Goal: Find specific page/section: Find specific page/section

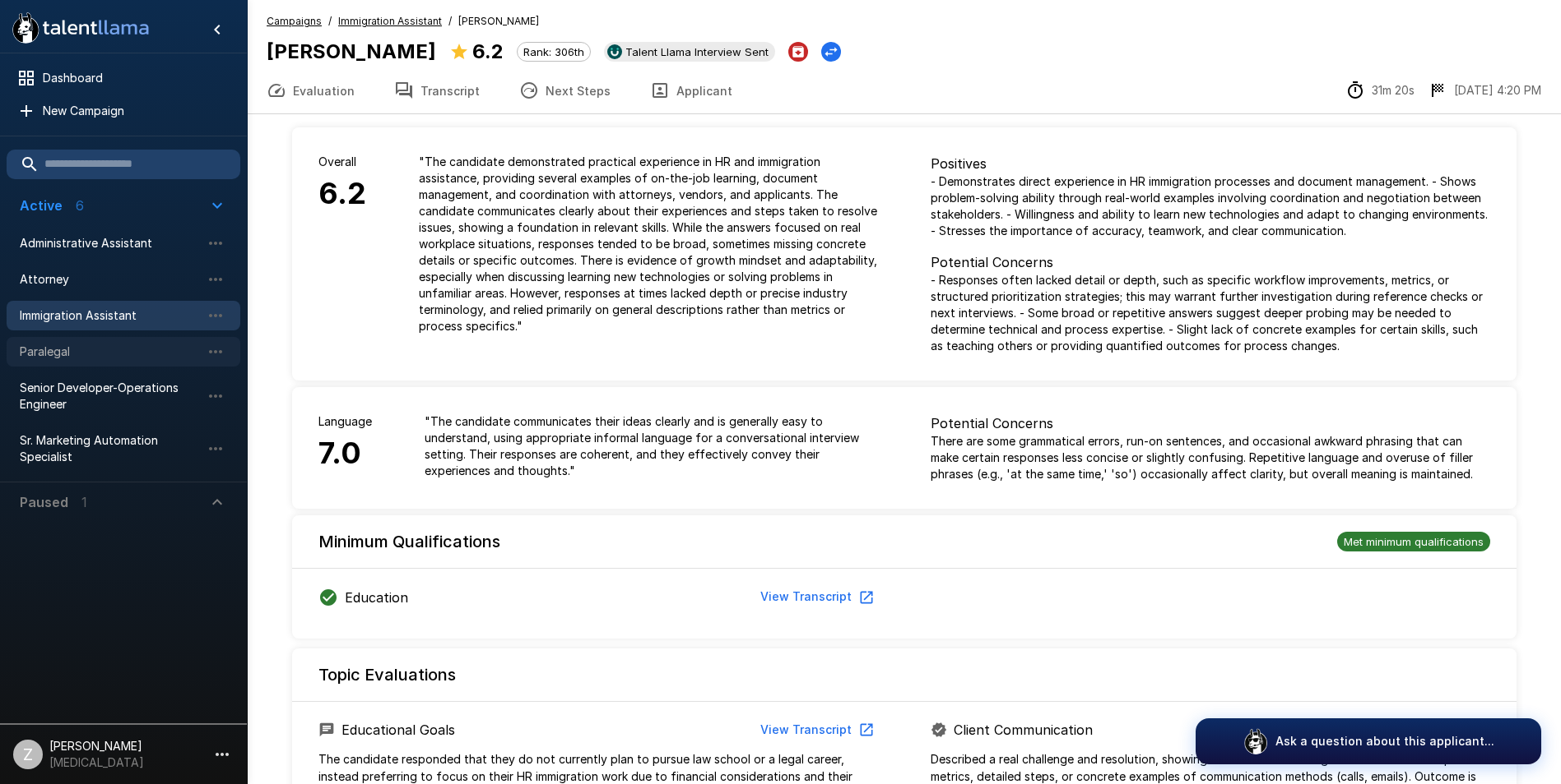
click at [91, 355] on span "Paralegal" at bounding box center [110, 352] width 181 height 17
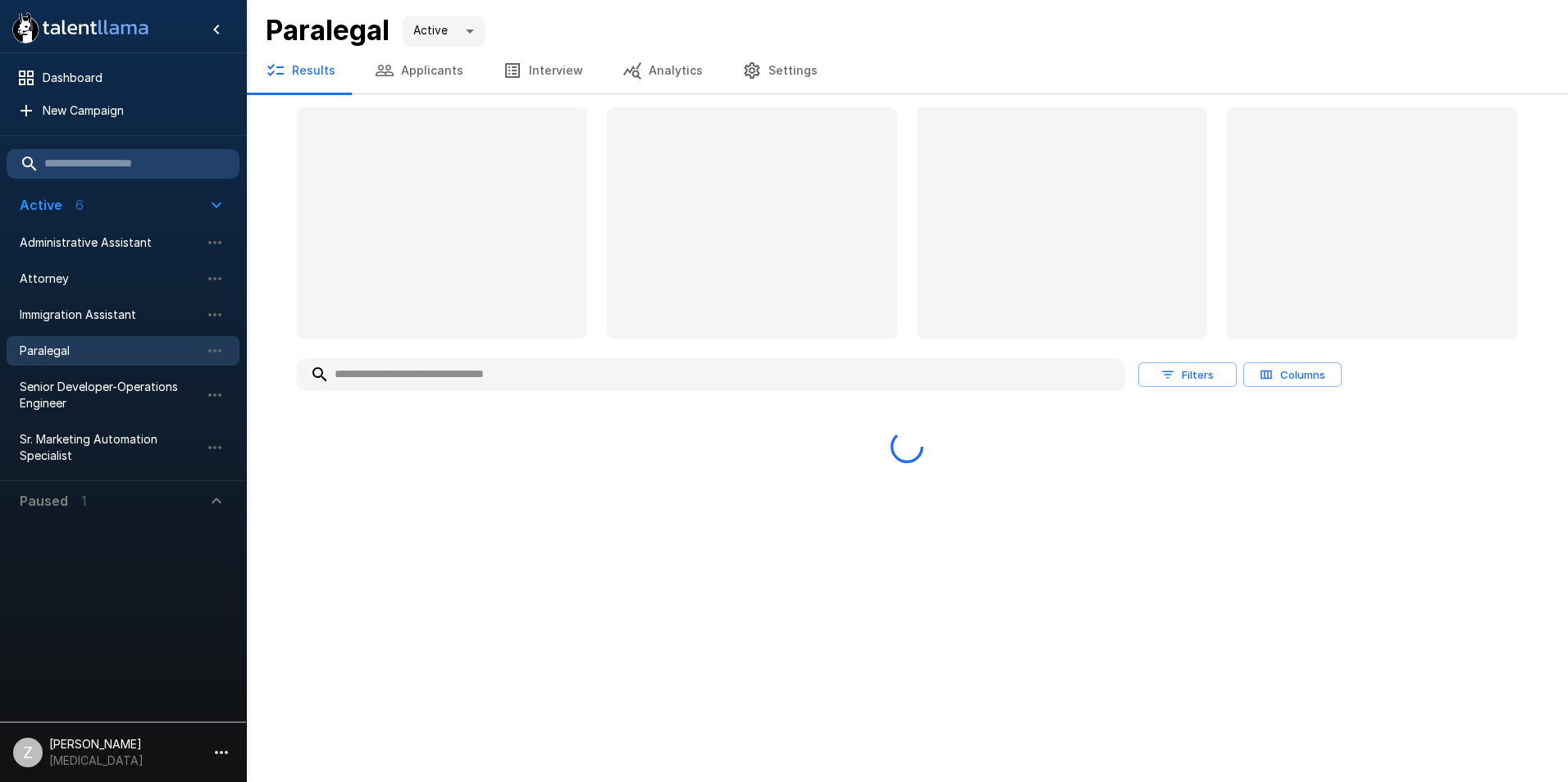
click at [437, 73] on button "Applicants" at bounding box center [420, 70] width 128 height 46
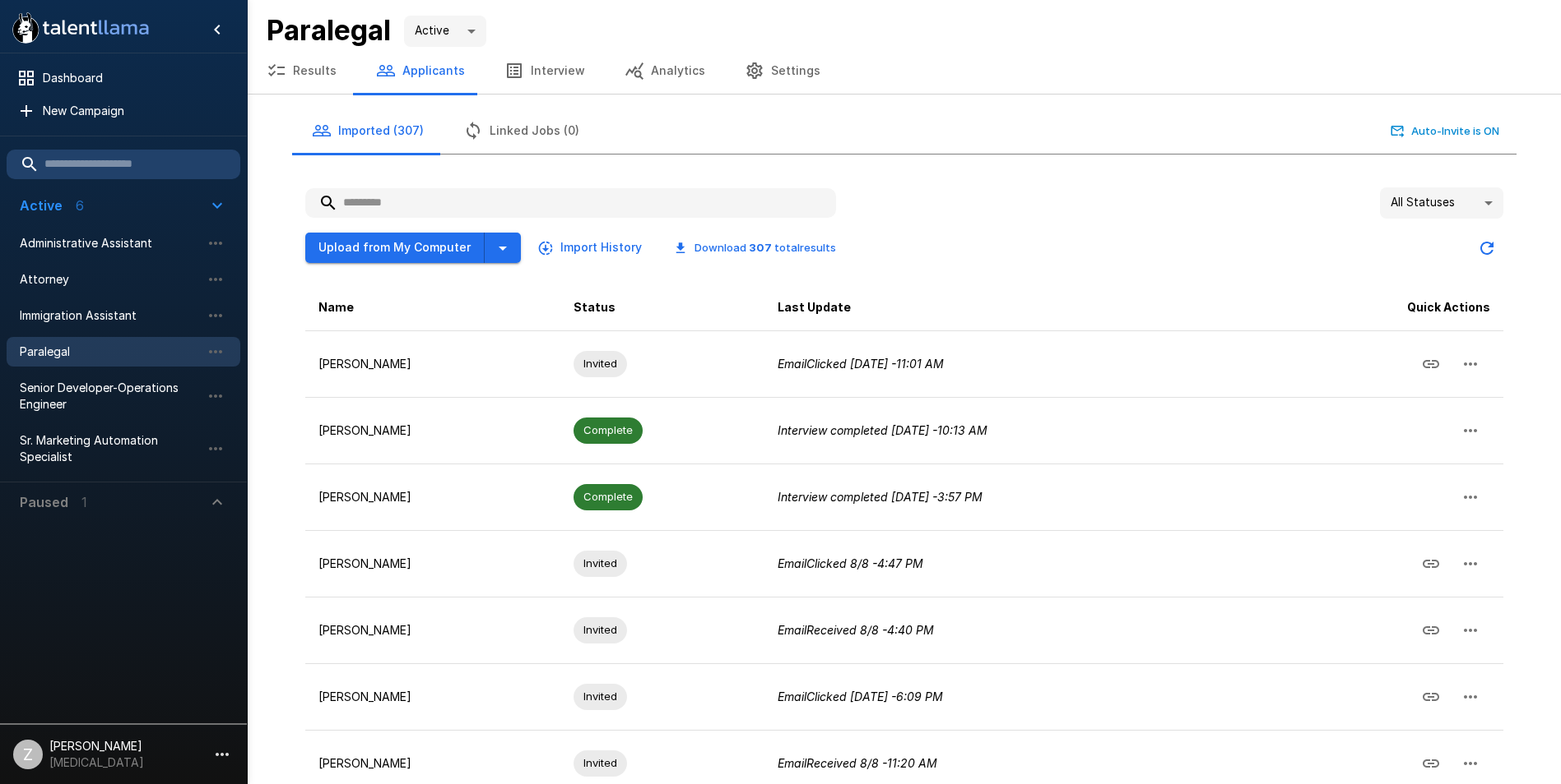
click at [405, 196] on input "text" at bounding box center [570, 203] width 531 height 30
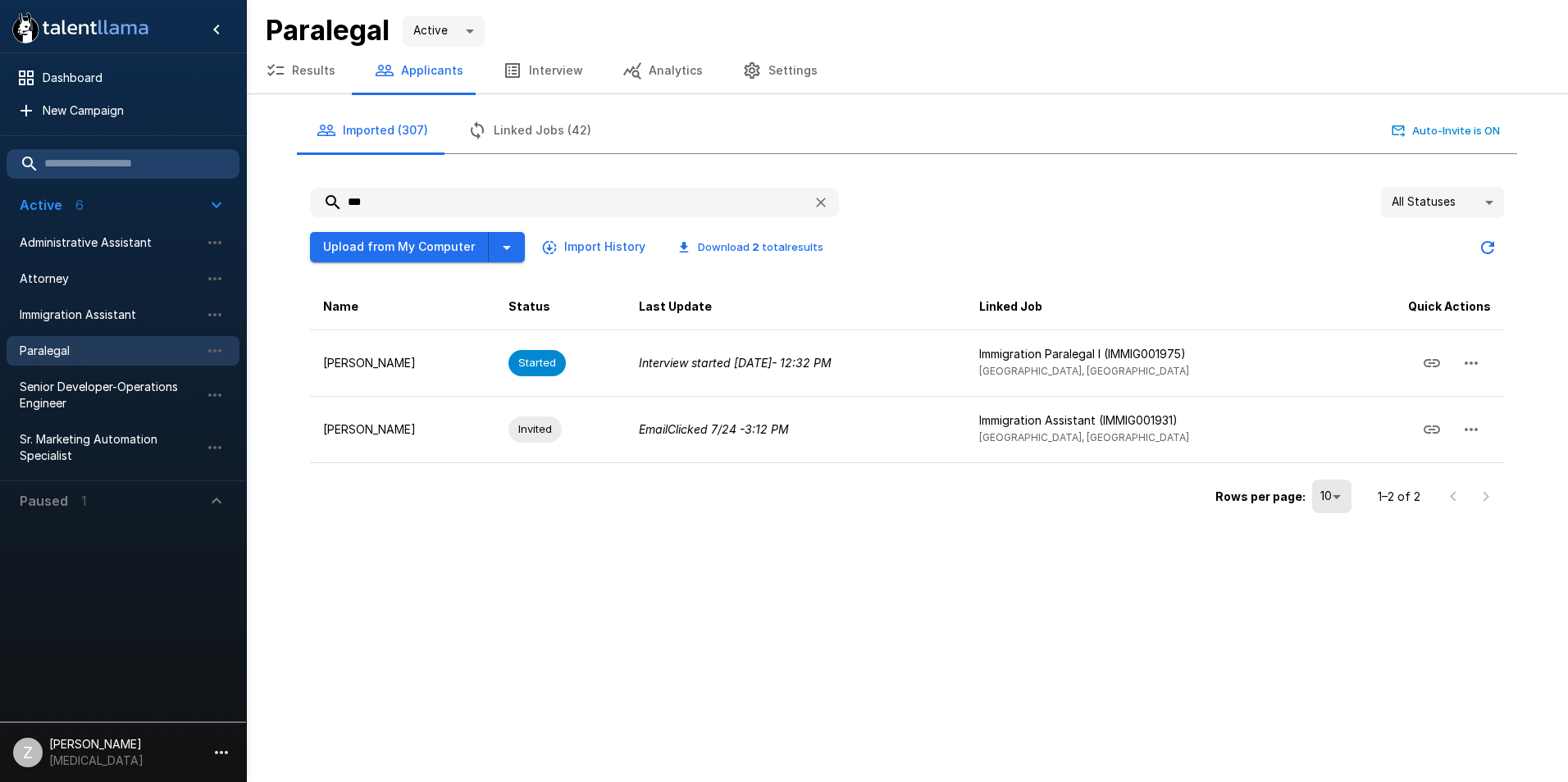
type input "***"
drag, startPoint x: 326, startPoint y: 777, endPoint x: 311, endPoint y: 782, distance: 15.8
click at [324, 777] on div ".st0{fill:#FFFFFF;} .st1{fill:#76a4ed;} Dashboard New Campaign Active 6 Adminis…" at bounding box center [784, 391] width 1568 height 782
click at [149, 346] on span "Paralegal" at bounding box center [109, 351] width 180 height 17
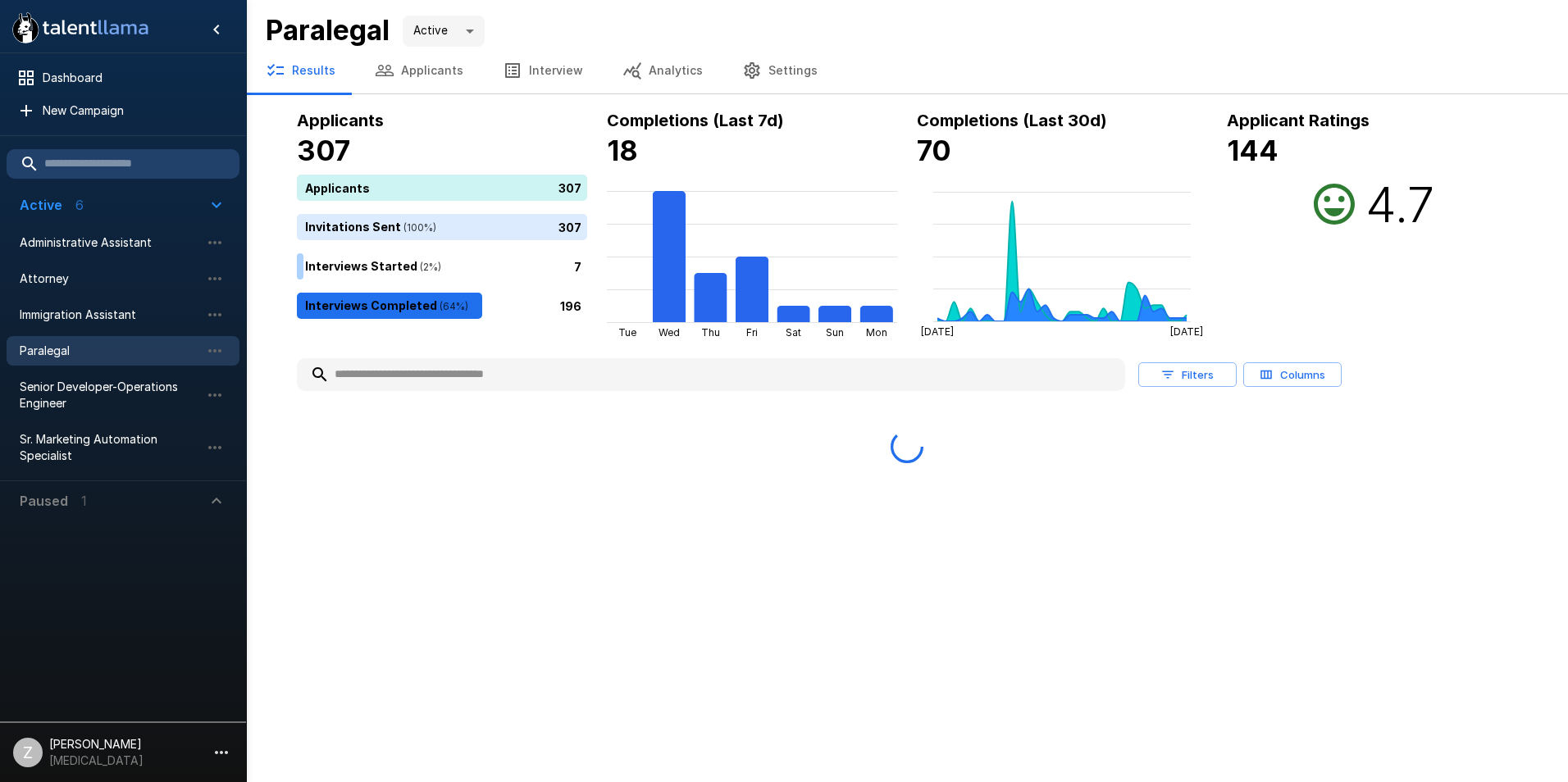
click at [420, 73] on button "Applicants" at bounding box center [420, 70] width 128 height 46
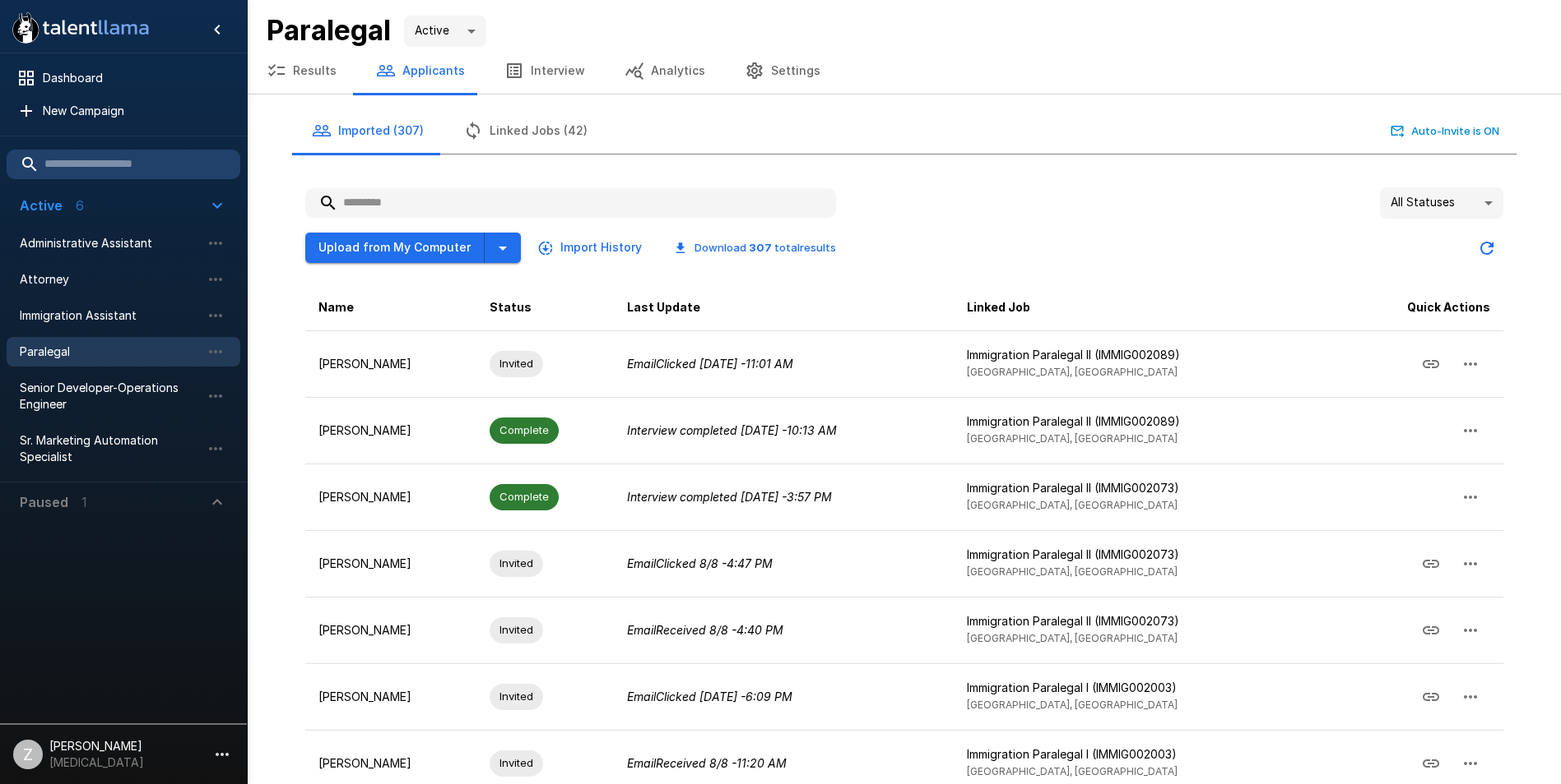
click at [426, 196] on input "text" at bounding box center [570, 203] width 531 height 30
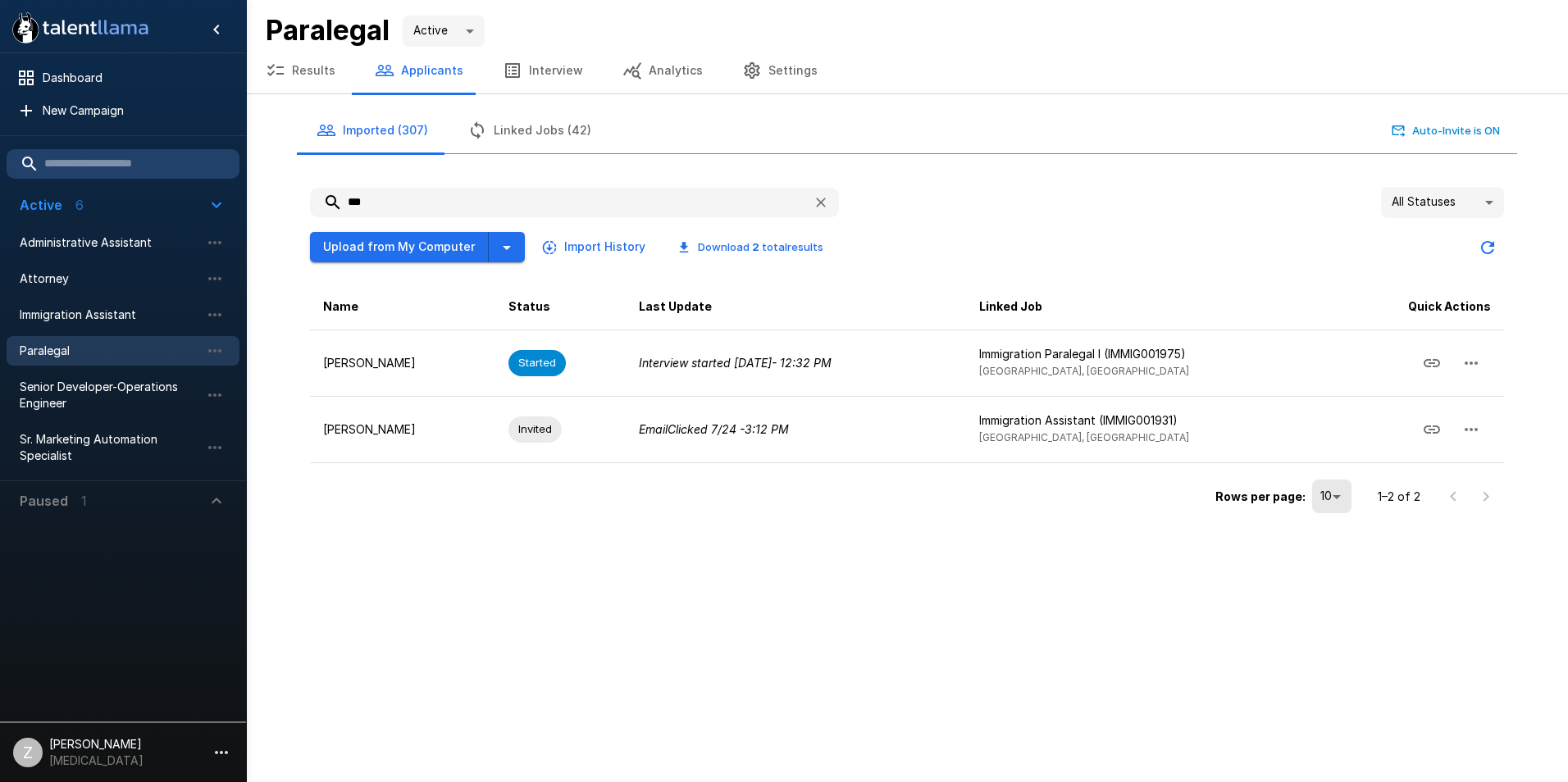
type input "***"
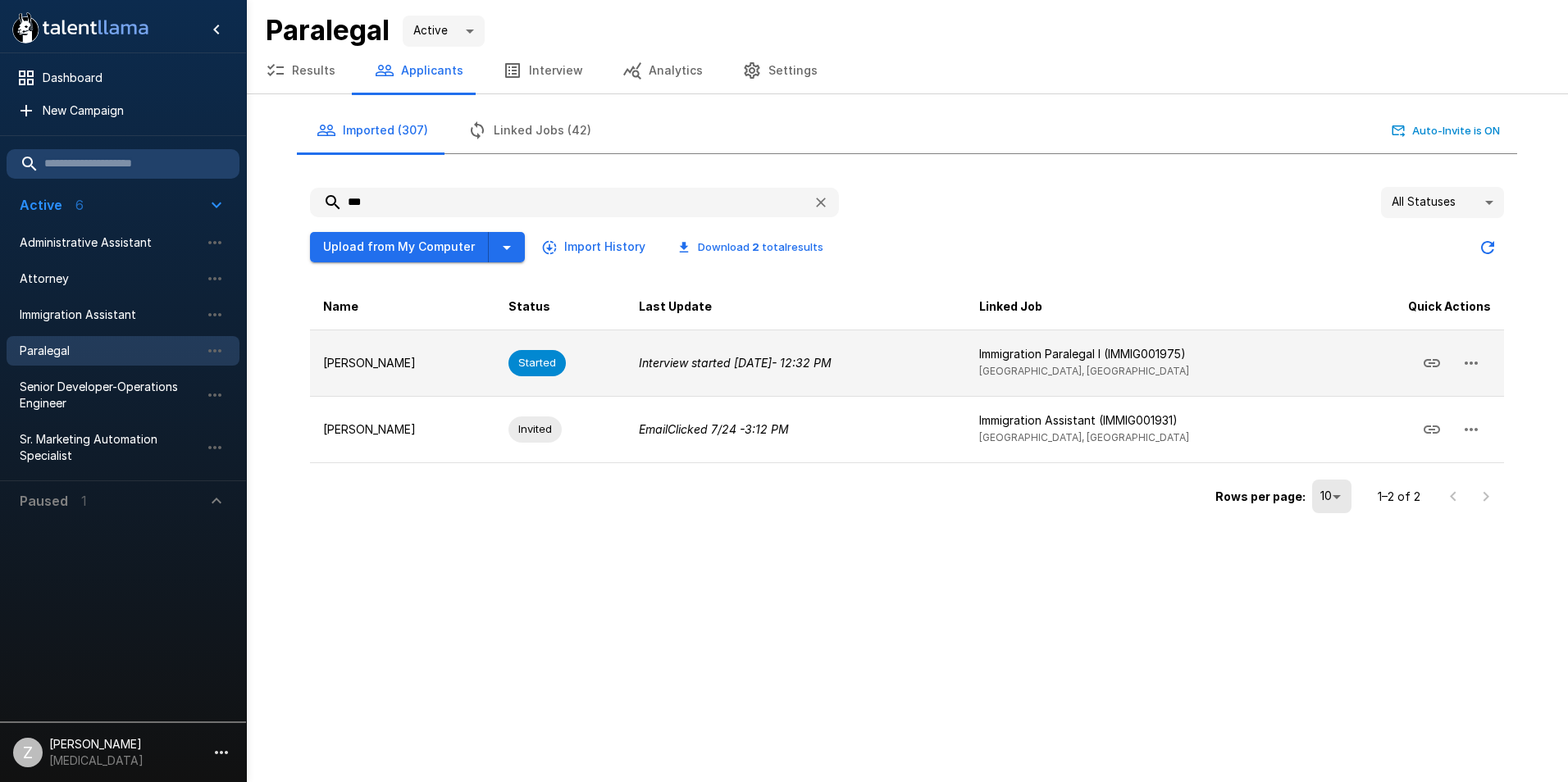
click at [388, 350] on td "[PERSON_NAME]" at bounding box center [403, 362] width 185 height 66
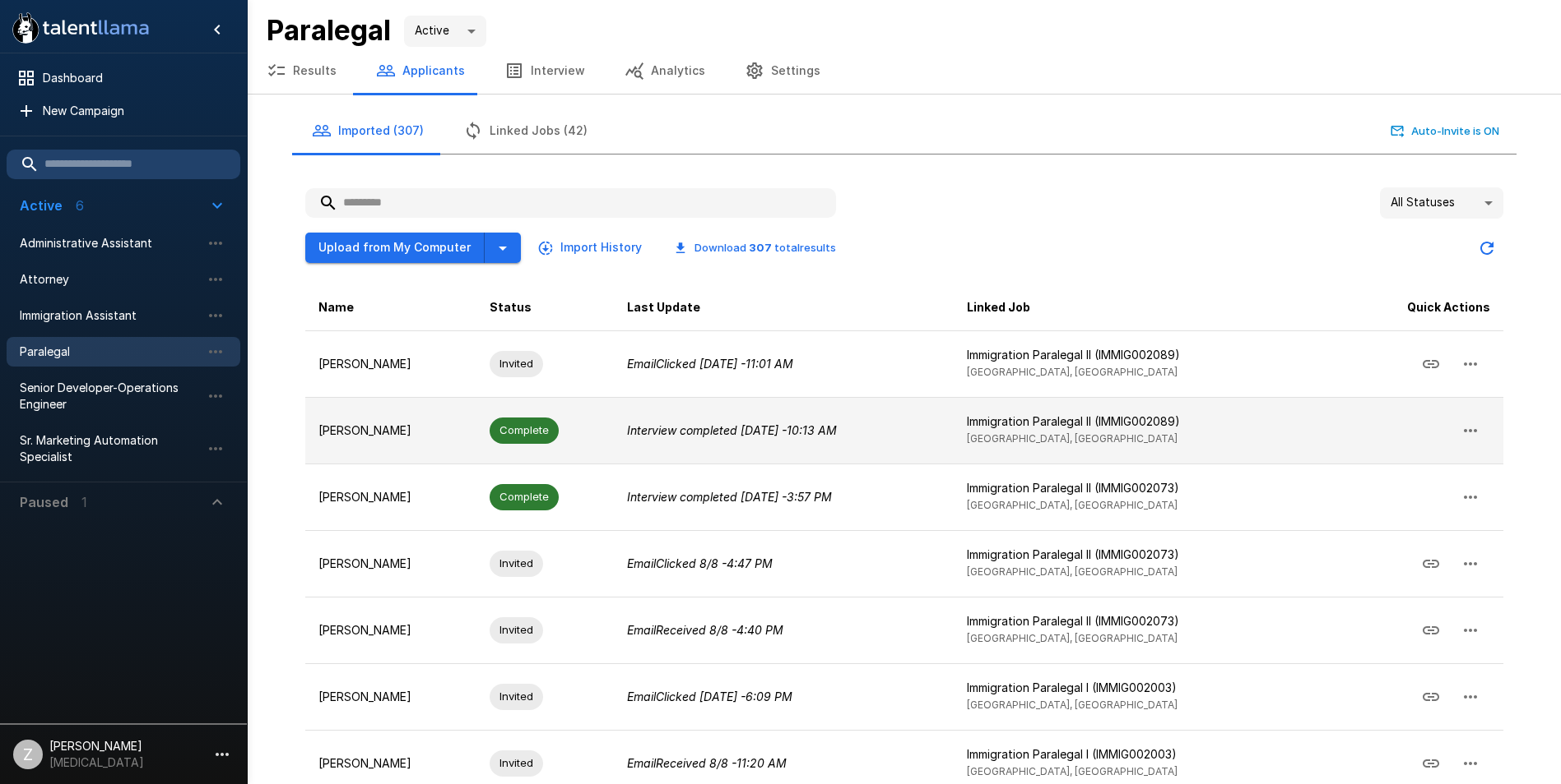
click at [409, 425] on p "[PERSON_NAME]" at bounding box center [390, 431] width 145 height 17
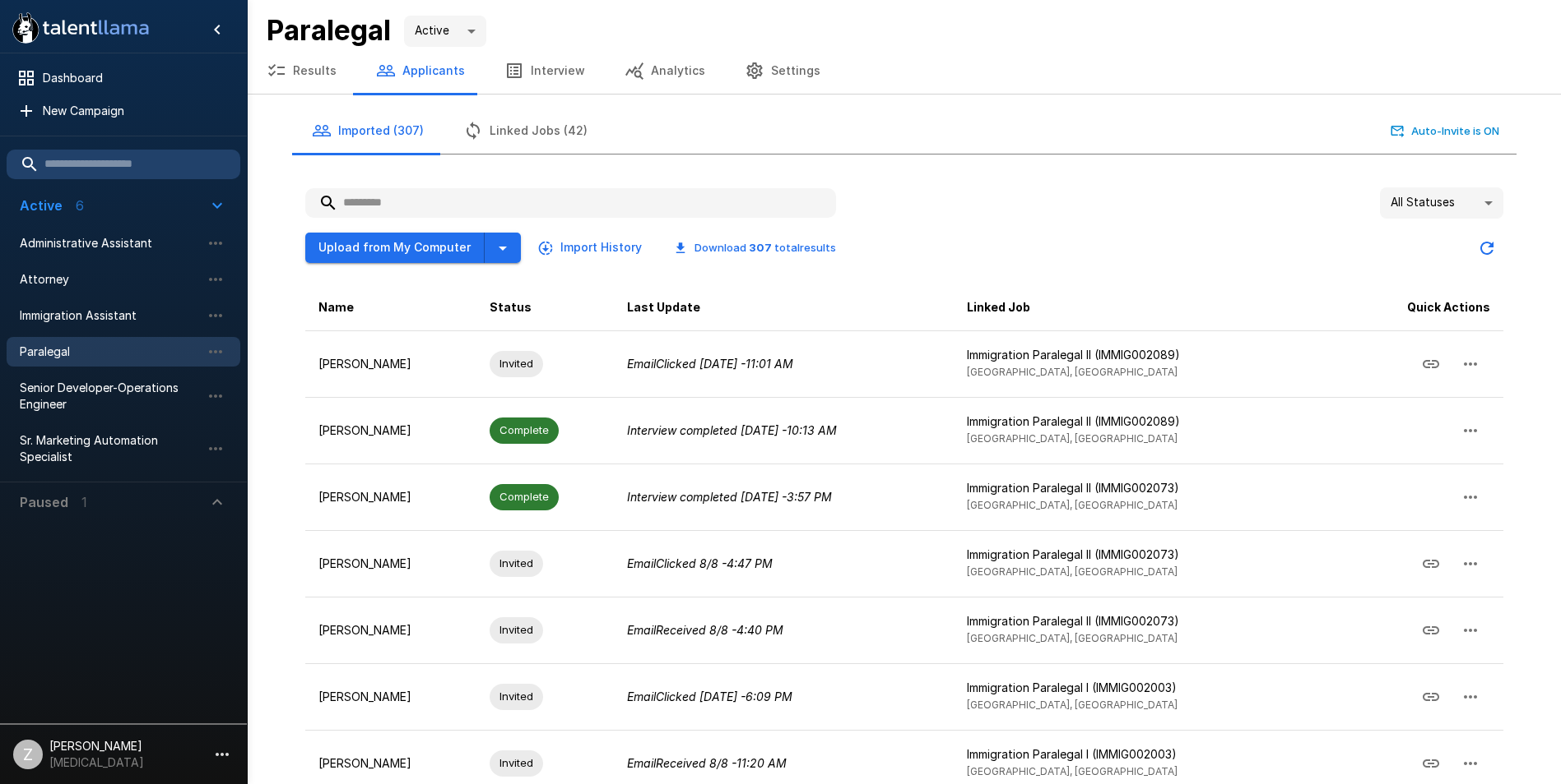
click at [459, 198] on input "text" at bounding box center [570, 203] width 531 height 30
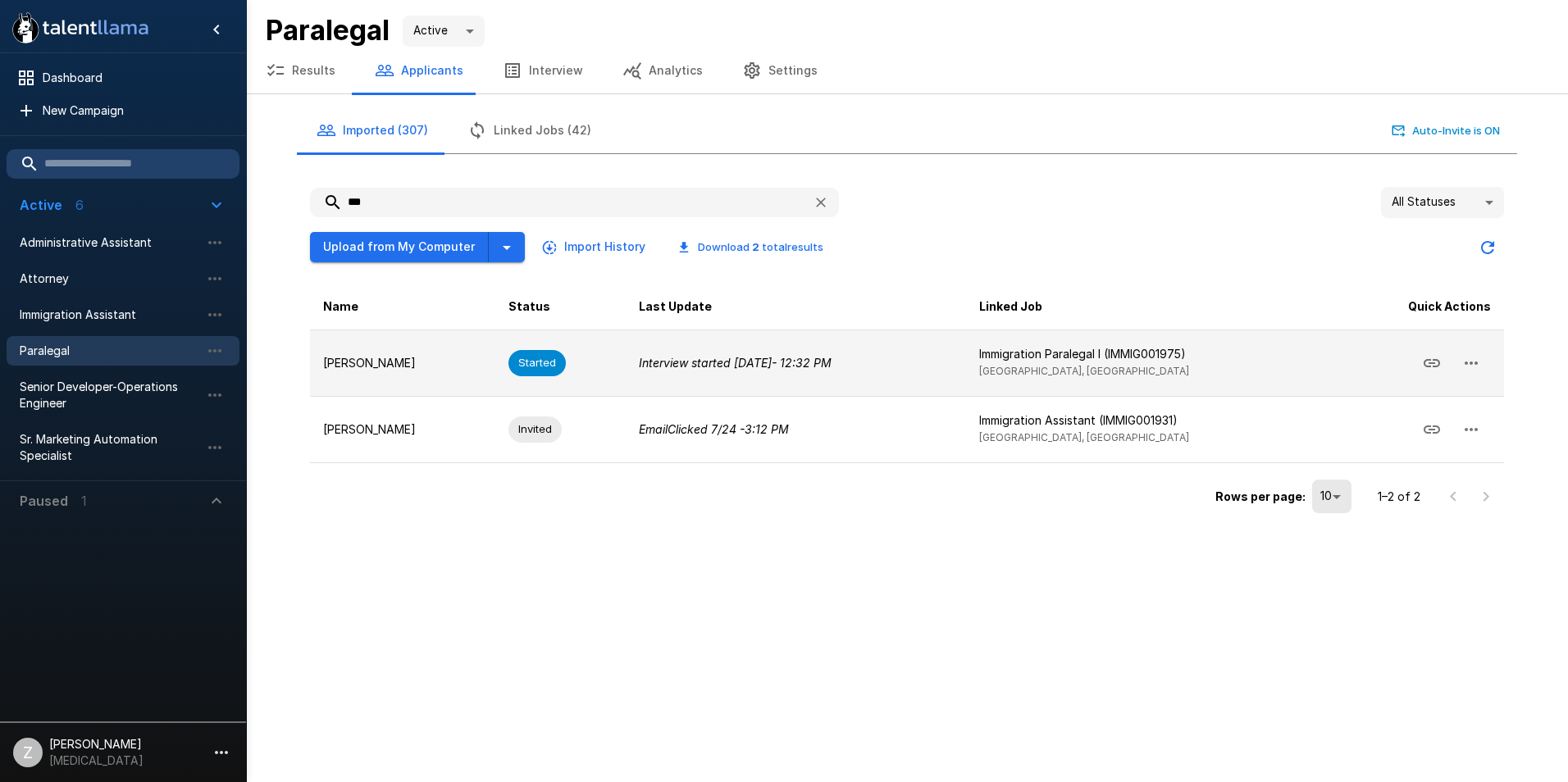
type input "***"
click at [431, 356] on p "[PERSON_NAME]" at bounding box center [403, 363] width 160 height 17
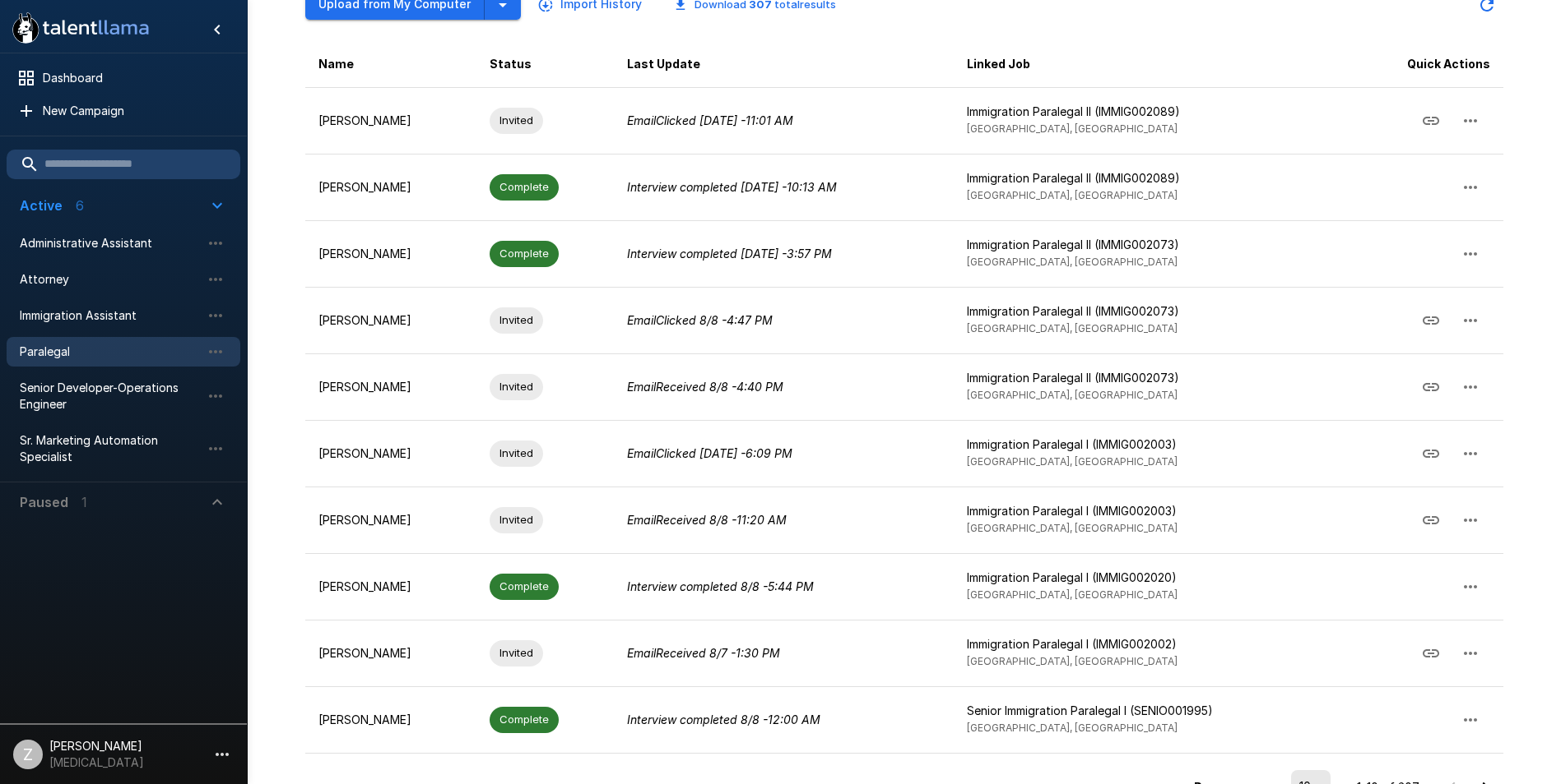
scroll to position [281, 0]
